Goal: Task Accomplishment & Management: Complete application form

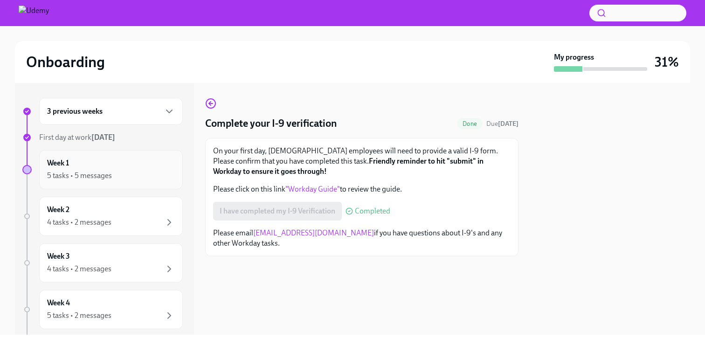
click at [128, 171] on div "5 tasks • 5 messages" at bounding box center [111, 175] width 128 height 11
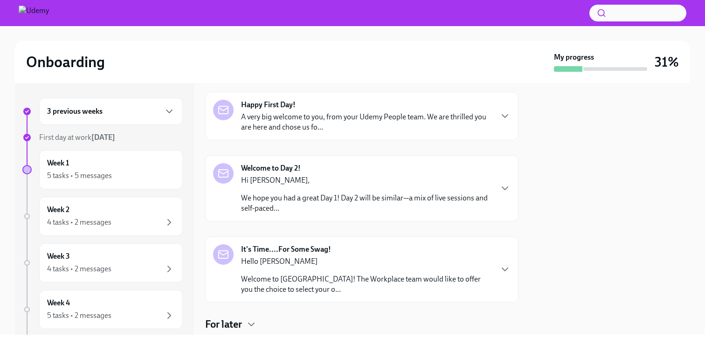
scroll to position [135, 0]
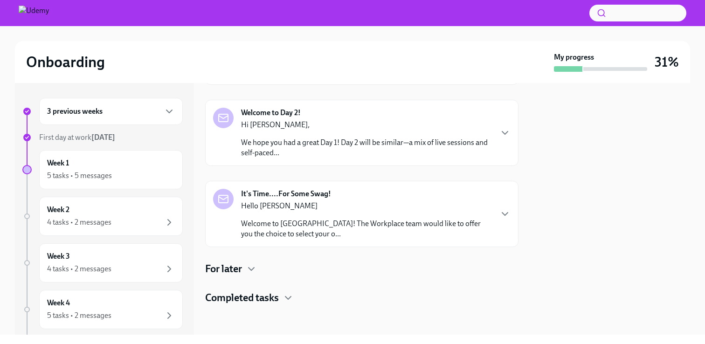
click at [246, 269] on div "For later" at bounding box center [361, 269] width 313 height 14
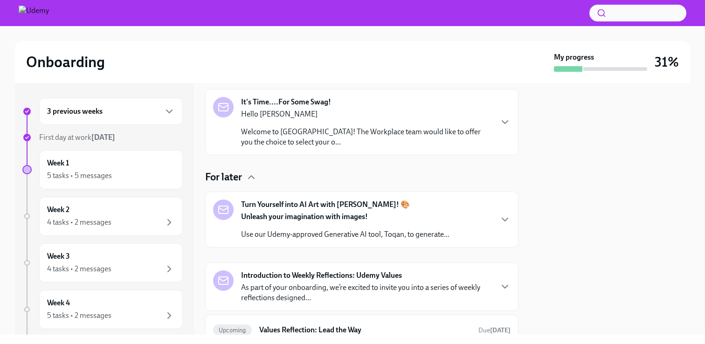
scroll to position [296, 0]
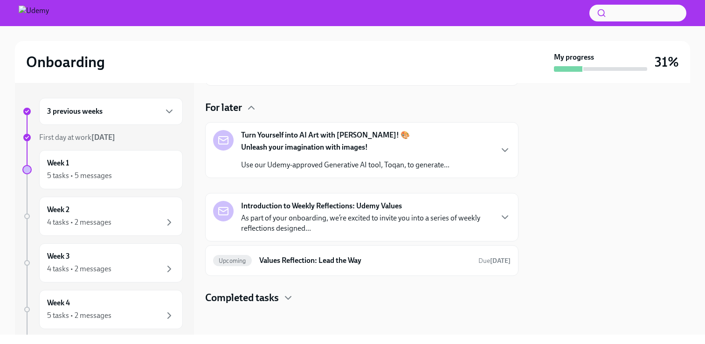
click at [342, 140] on strong "Turn Yourself into AI Art with [PERSON_NAME]! 🎨" at bounding box center [325, 135] width 169 height 10
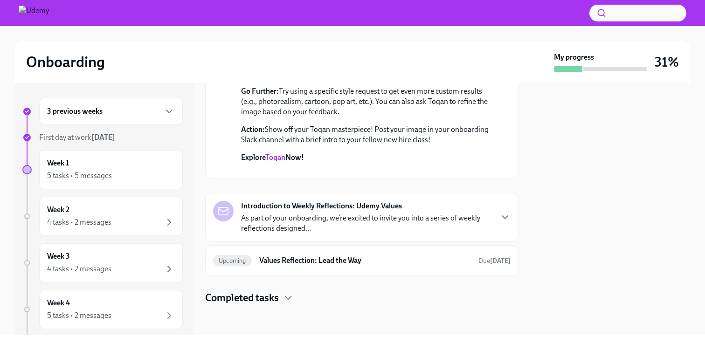
scroll to position [601, 0]
click at [345, 212] on div "Introduction to Weekly Reflections: Udemy Values As part of your onboarding, we…" at bounding box center [366, 217] width 251 height 33
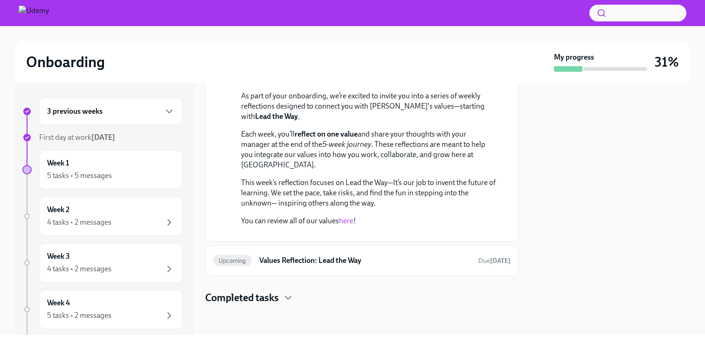
scroll to position [850, 0]
click at [312, 262] on h6 "Values Reflection: Lead the Way" at bounding box center [365, 260] width 212 height 10
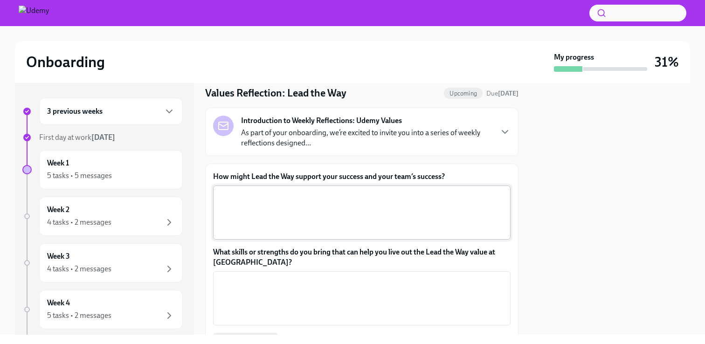
scroll to position [31, 0]
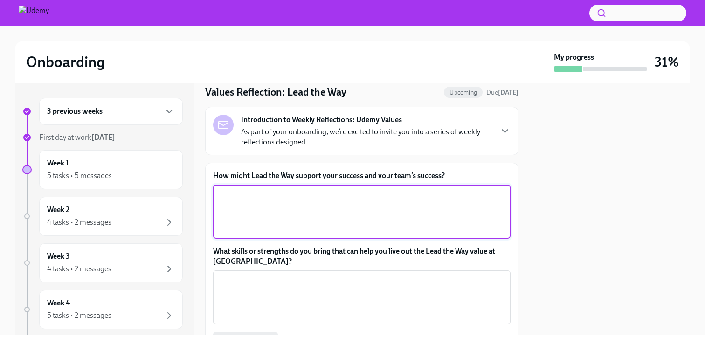
click at [347, 201] on textarea "How might Lead the Way support your success and your team’s success?" at bounding box center [362, 211] width 286 height 45
type textarea "b"
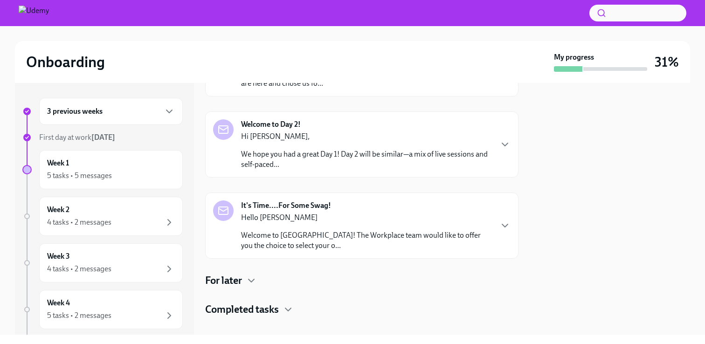
scroll to position [135, 0]
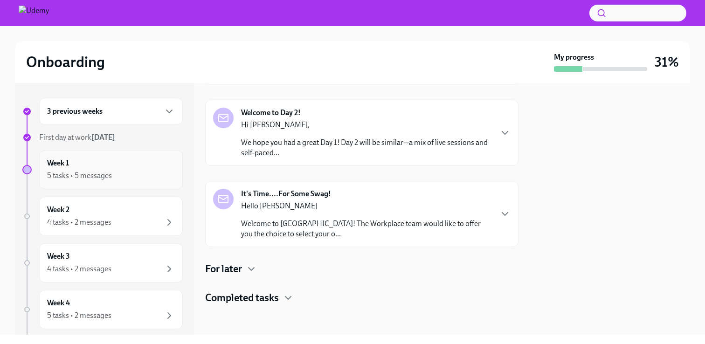
click at [137, 166] on div "Week 1 5 tasks • 5 messages" at bounding box center [111, 169] width 128 height 23
